Goal: Task Accomplishment & Management: Use online tool/utility

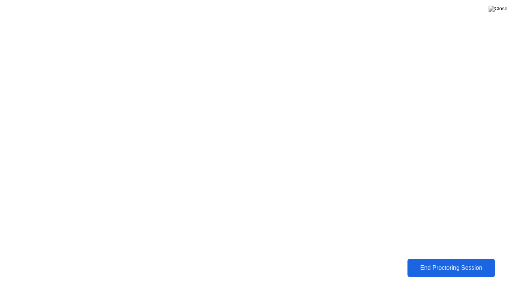
click at [431, 272] on button "End Proctoring Session" at bounding box center [451, 267] width 88 height 18
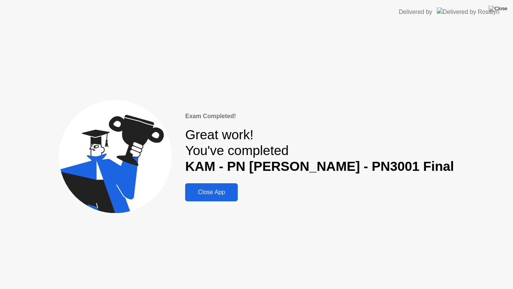
click at [236, 191] on div "Close App" at bounding box center [211, 192] width 48 height 7
